Goal: Book appointment/travel/reservation

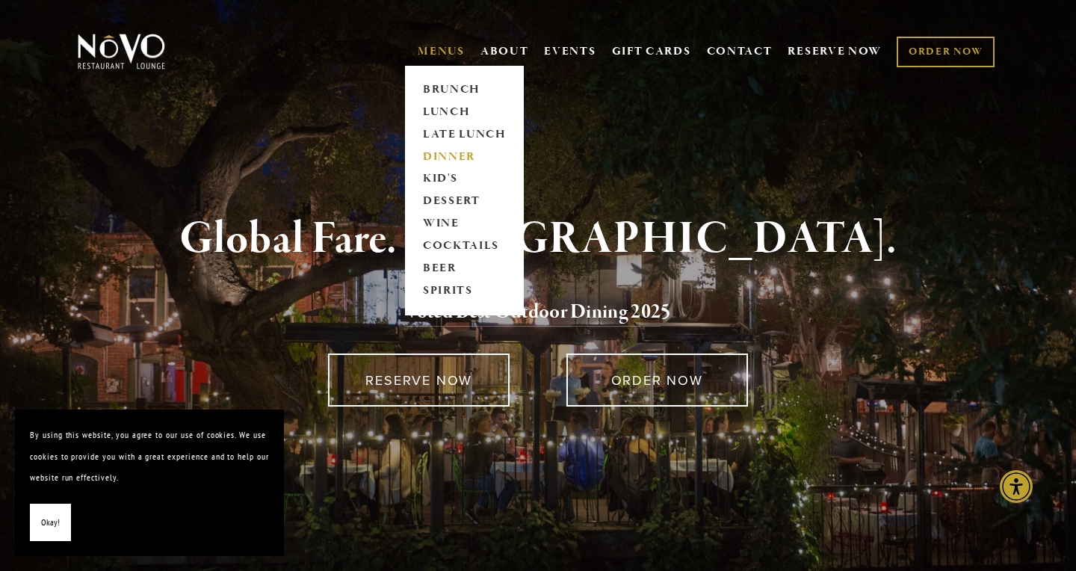
click at [435, 152] on link "DINNER" at bounding box center [464, 157] width 93 height 22
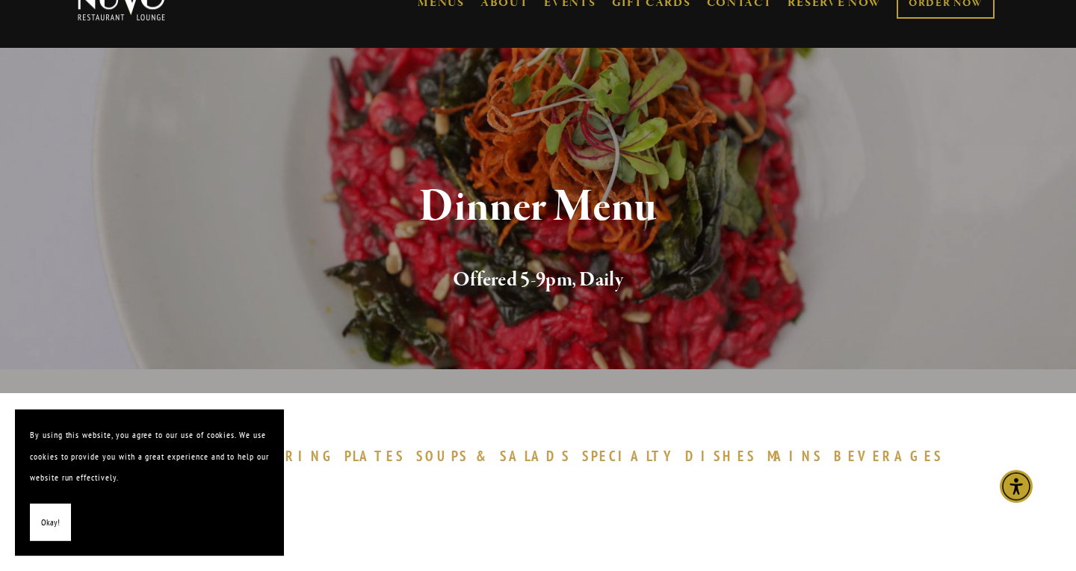
scroll to position [81, 0]
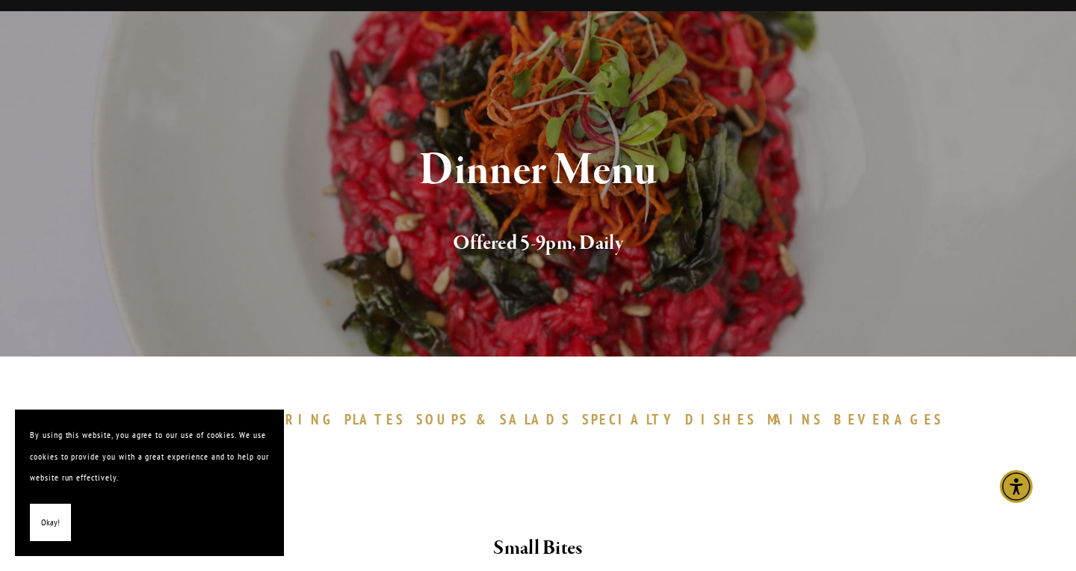
click at [45, 516] on span "Okay!" at bounding box center [50, 523] width 19 height 22
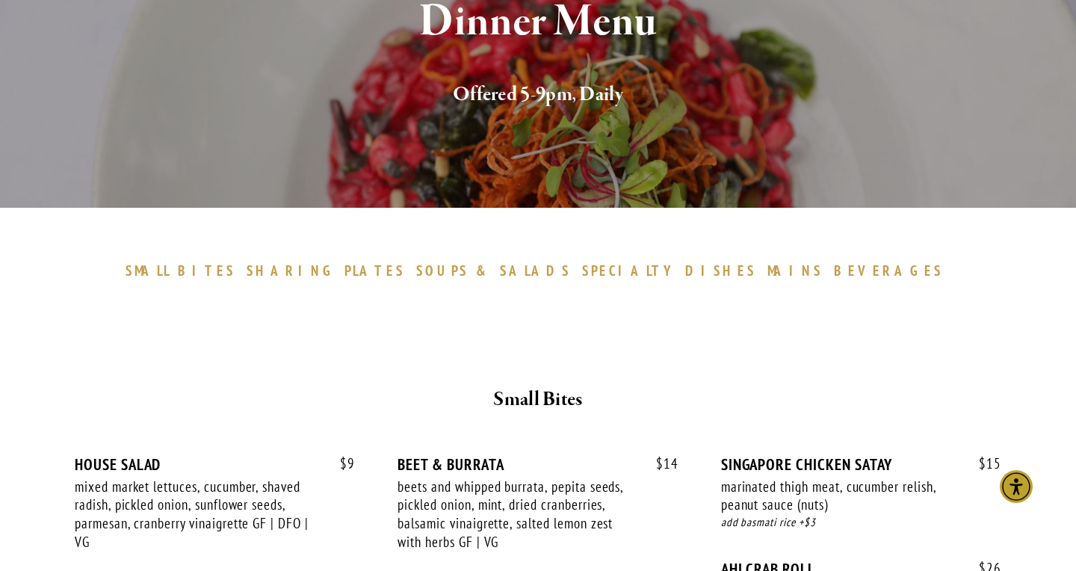
scroll to position [0, 0]
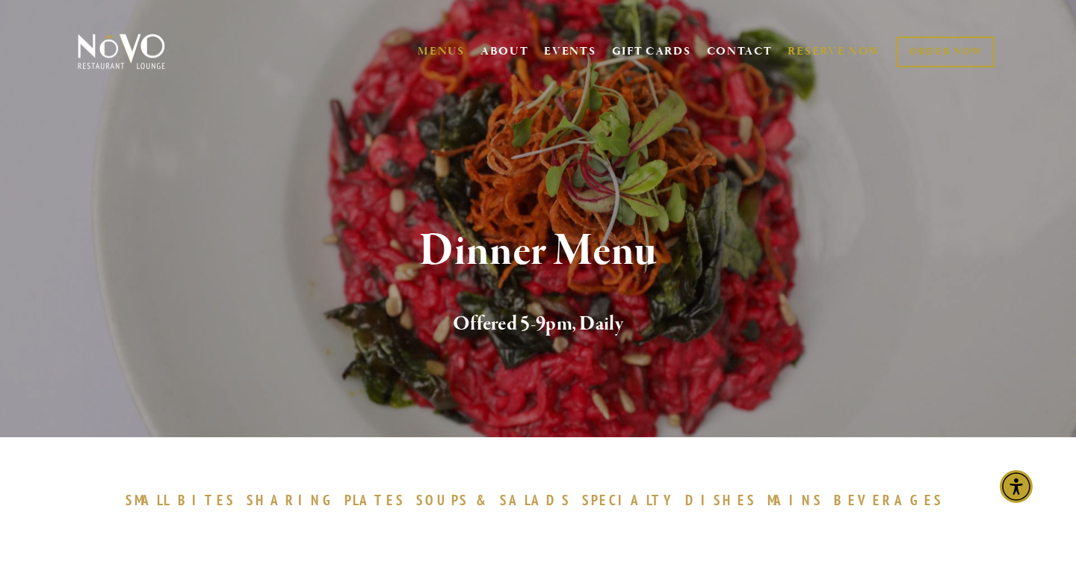
click at [820, 49] on link "RESERVE NOW" at bounding box center [835, 51] width 94 height 28
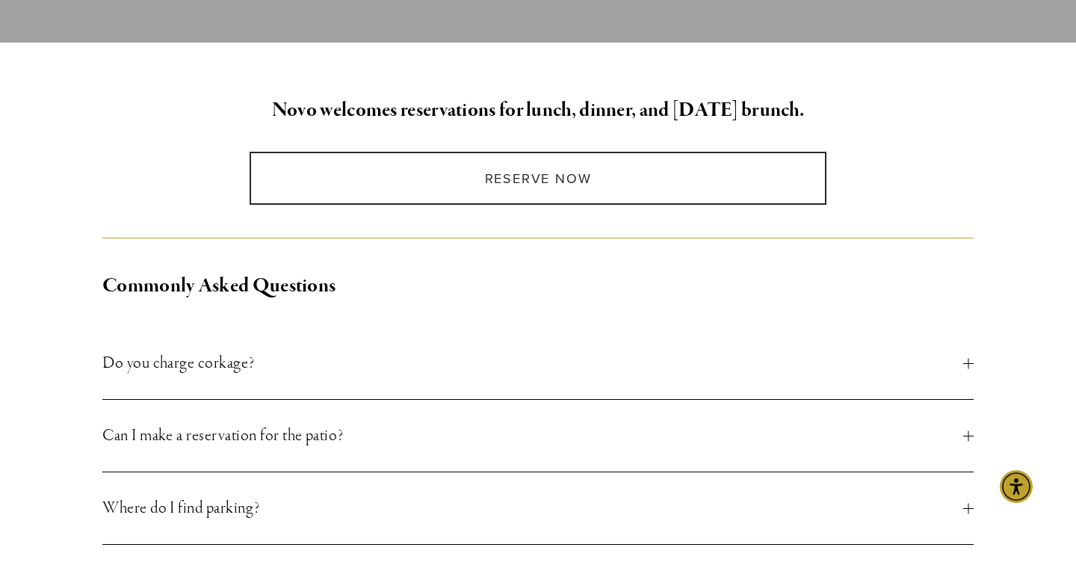
scroll to position [323, 0]
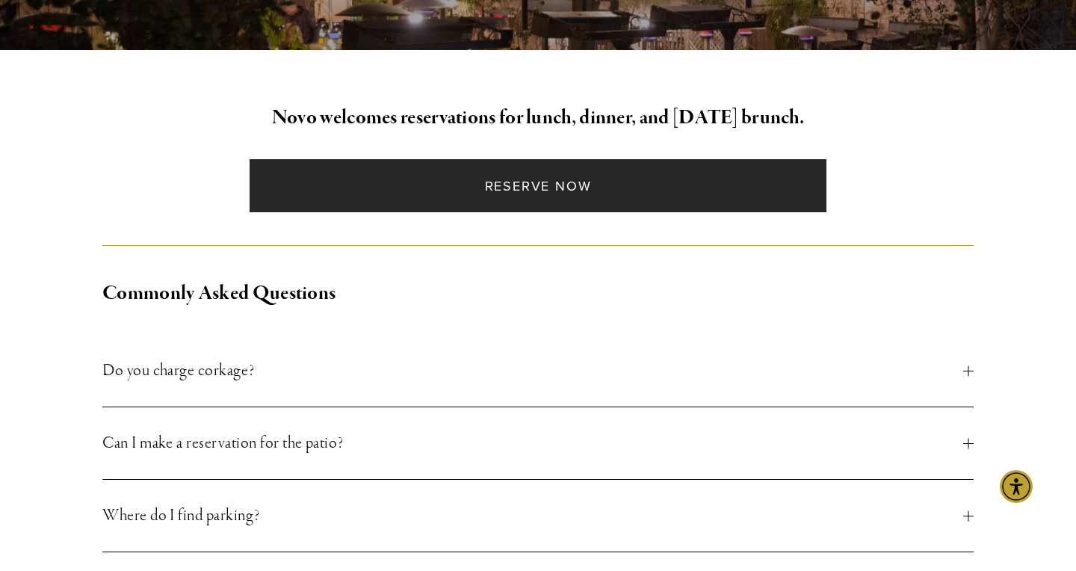
click at [525, 185] on link "Reserve Now" at bounding box center [538, 185] width 576 height 53
